Goal: Information Seeking & Learning: Learn about a topic

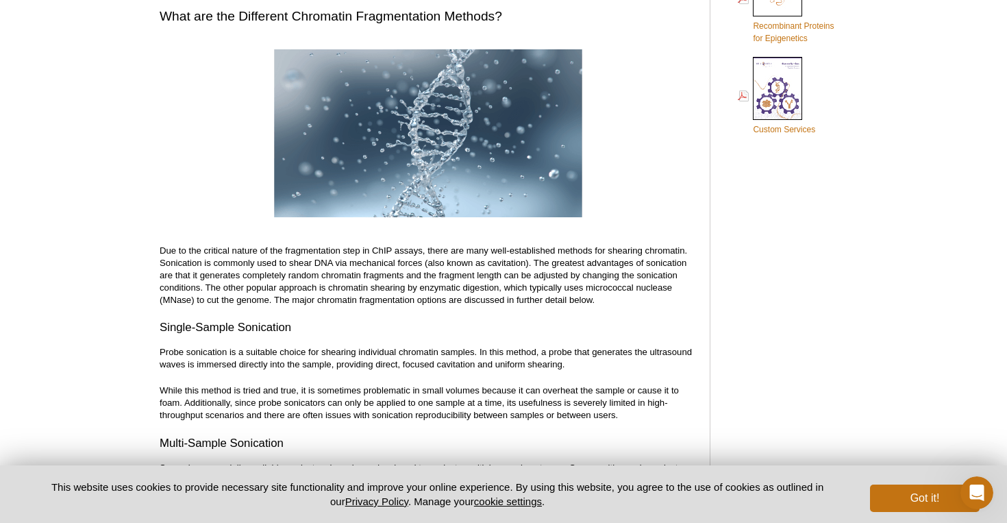
scroll to position [867, 0]
click at [299, 332] on h3 "Single-Sample Sonication" at bounding box center [428, 327] width 537 height 16
drag, startPoint x: 291, startPoint y: 325, endPoint x: 151, endPoint y: 323, distance: 139.1
copy h3 "Single-Sample Sonication"
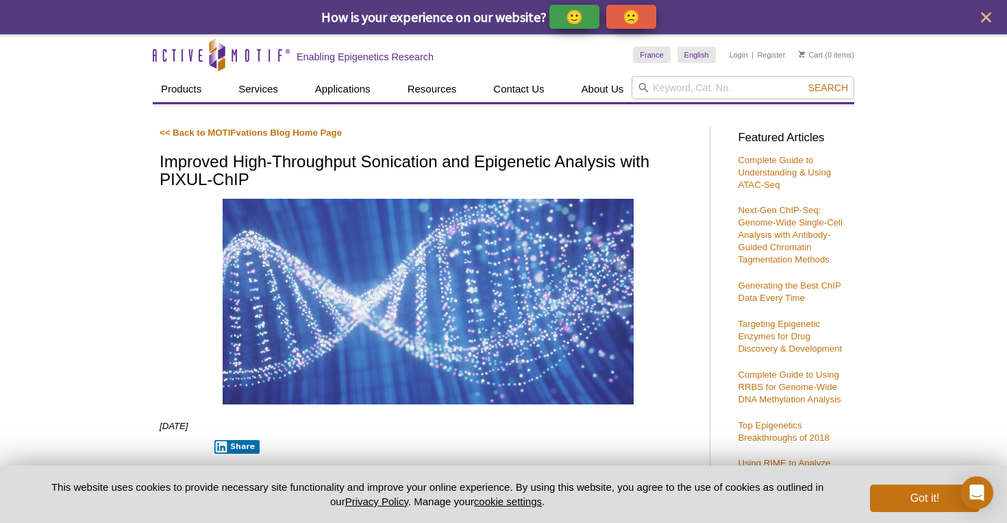
click at [216, 173] on h1 "Improved High-Throughput Sonication and Epigenetic Analysis with PIXUL-ChIP" at bounding box center [428, 172] width 537 height 38
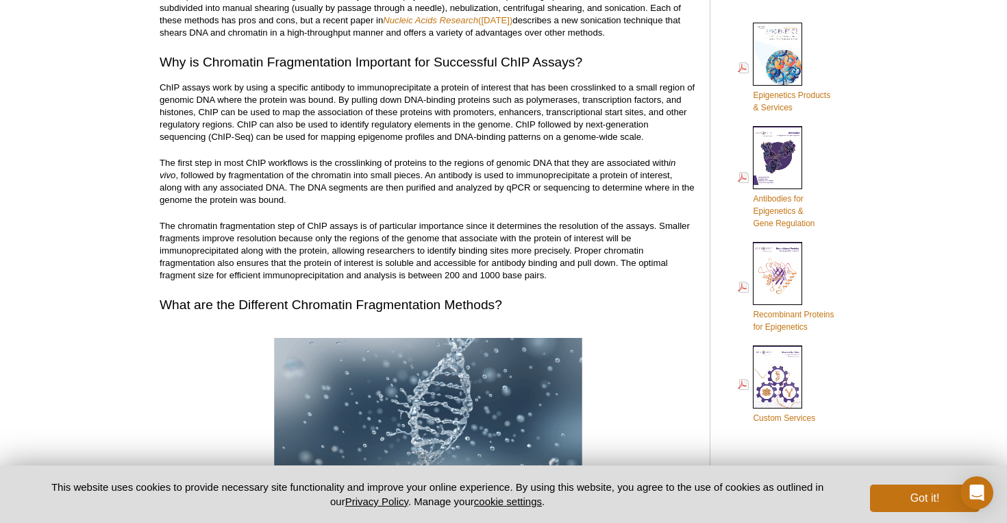
scroll to position [581, 0]
